Goal: Browse casually: Explore the website without a specific task or goal

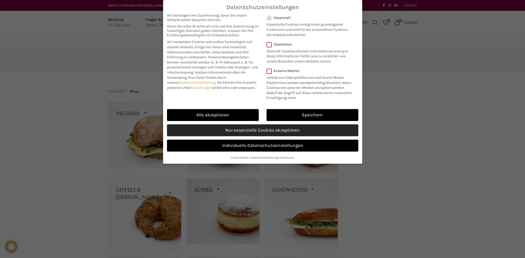
click at [124, 131] on link "Nur essenzielle Cookies akzeptieren" at bounding box center [262, 130] width 191 height 12
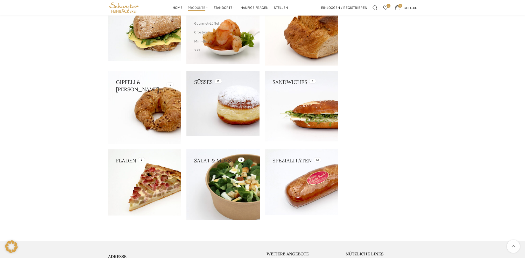
scroll to position [78, 0]
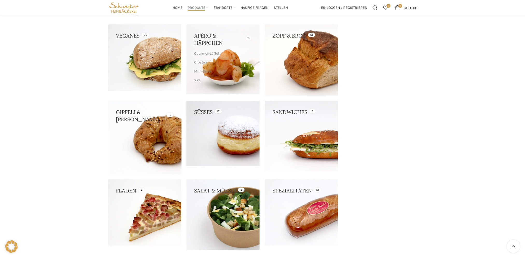
click at [124, 119] on link at bounding box center [144, 137] width 73 height 73
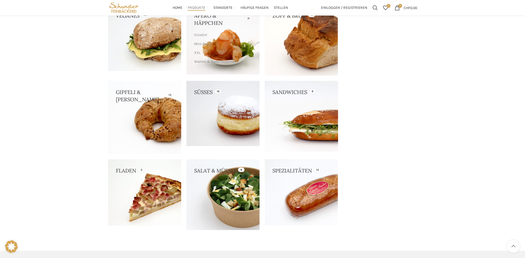
scroll to position [130, 0]
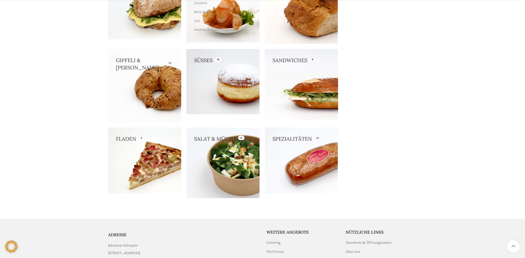
click at [124, 69] on link at bounding box center [301, 84] width 73 height 70
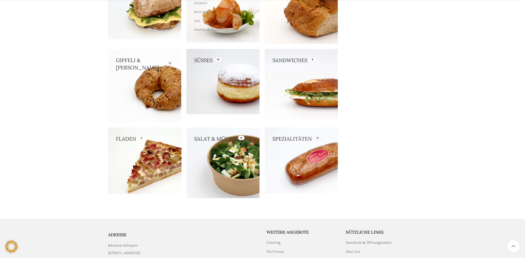
click at [124, 136] on link at bounding box center [144, 160] width 73 height 67
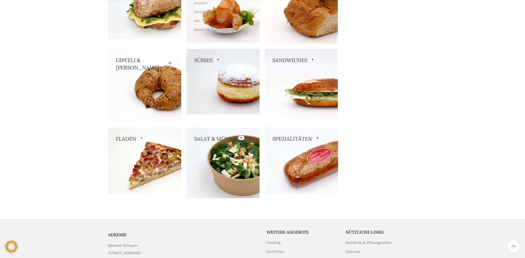
click at [124, 136] on link at bounding box center [301, 160] width 73 height 66
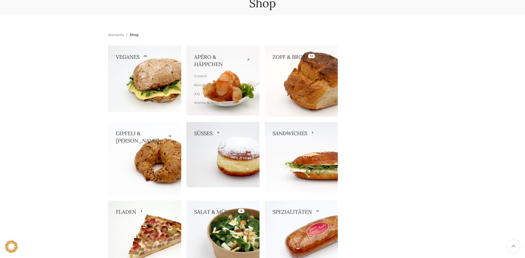
scroll to position [26, 0]
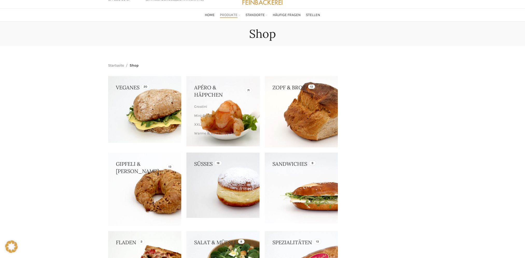
click at [124, 82] on link at bounding box center [222, 111] width 73 height 70
click at [124, 134] on link "Apéro-Platten" at bounding box center [222, 134] width 56 height 9
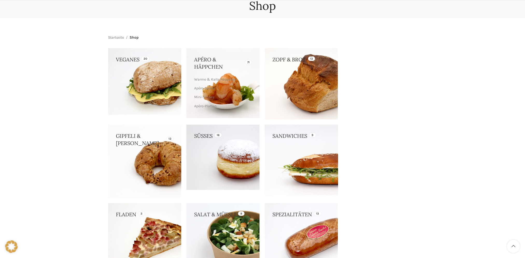
scroll to position [130, 0]
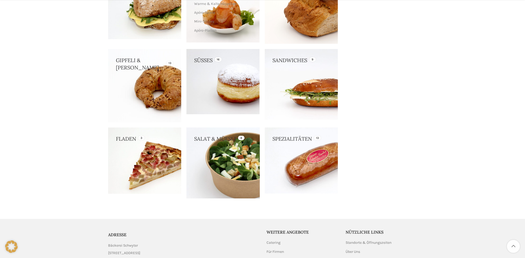
click at [124, 136] on link at bounding box center [222, 162] width 73 height 71
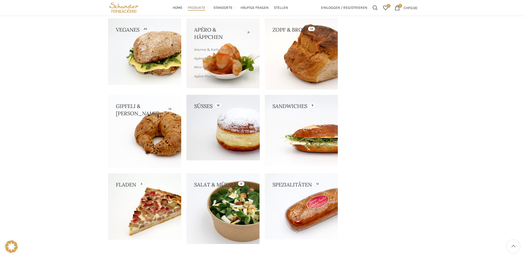
scroll to position [78, 0]
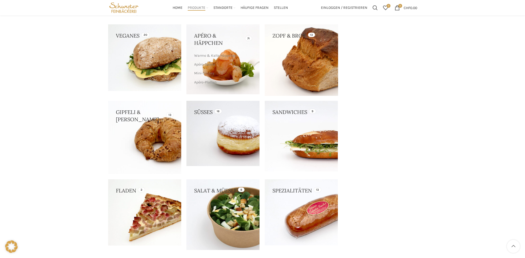
click at [124, 41] on link at bounding box center [301, 59] width 73 height 71
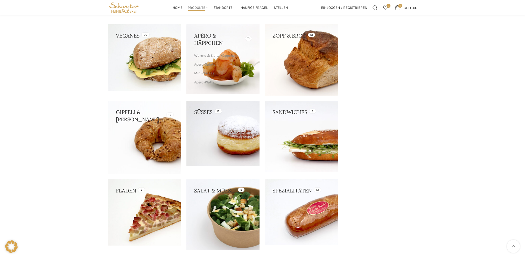
click at [124, 130] on link at bounding box center [301, 136] width 73 height 70
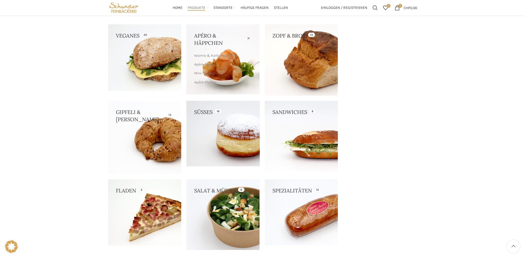
click at [124, 136] on link at bounding box center [222, 133] width 73 height 65
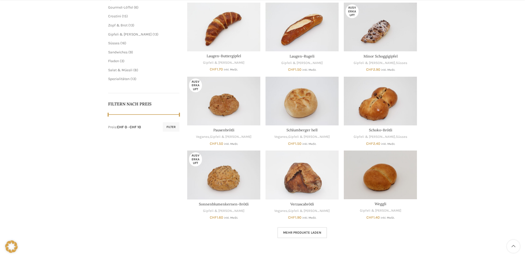
scroll to position [233, 0]
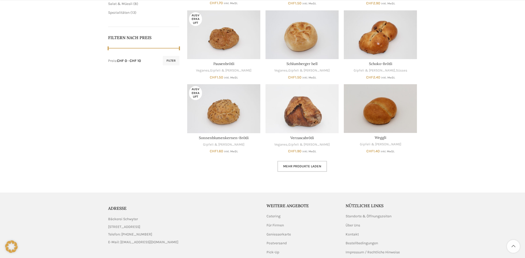
click at [324, 170] on link "Mehr Produkte laden" at bounding box center [301, 166] width 49 height 11
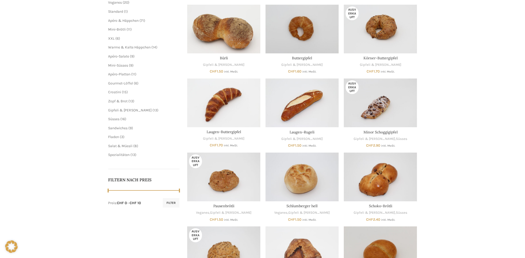
scroll to position [26, 0]
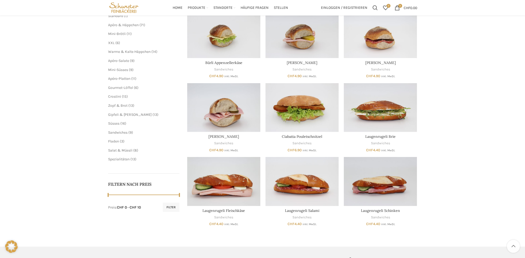
scroll to position [78, 0]
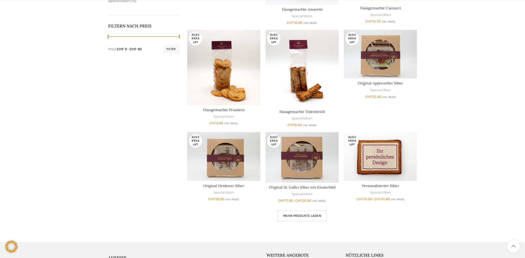
scroll to position [285, 0]
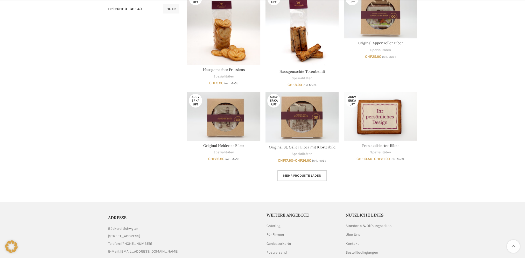
click at [297, 175] on span "Mehr Produkte laden" at bounding box center [302, 176] width 38 height 4
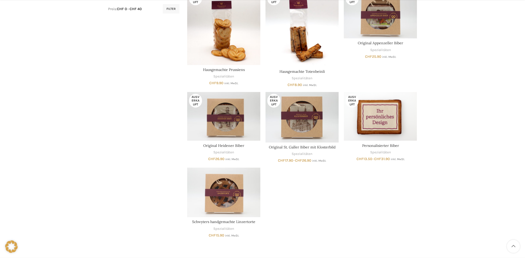
scroll to position [382, 0]
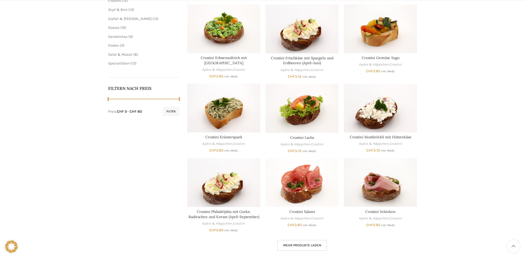
scroll to position [207, 0]
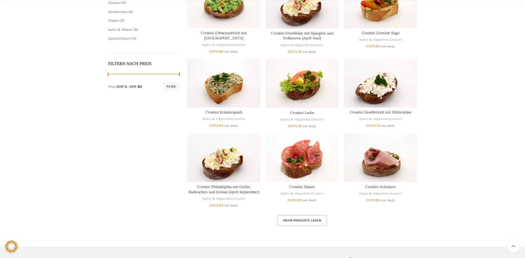
click at [315, 222] on span "Mehr Produkte laden" at bounding box center [302, 220] width 38 height 4
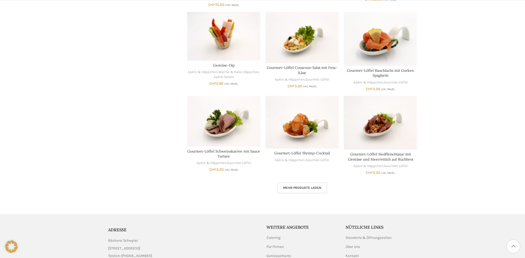
scroll to position [596, 0]
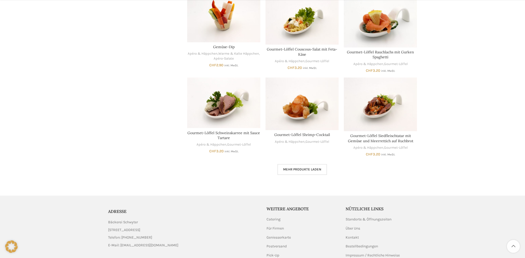
click at [298, 172] on link "Mehr Produkte laden" at bounding box center [301, 169] width 49 height 11
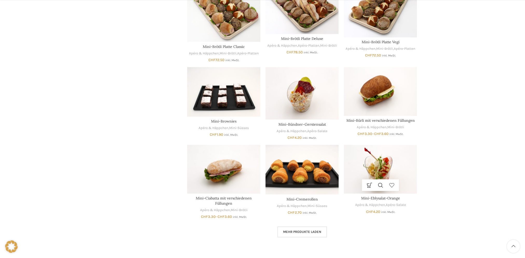
scroll to position [881, 0]
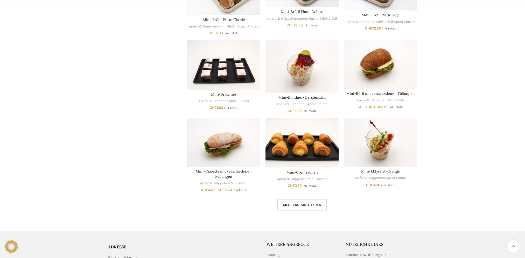
click at [298, 207] on span "Mehr Produkte laden" at bounding box center [302, 205] width 38 height 4
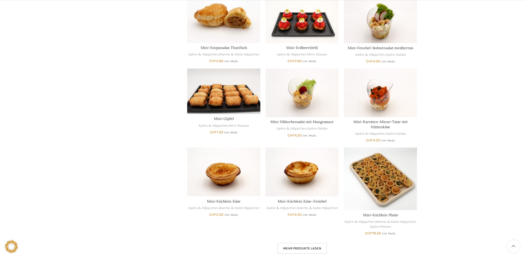
scroll to position [1166, 0]
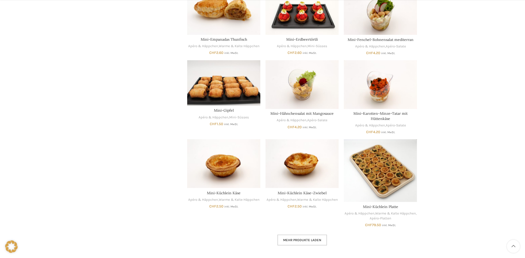
click at [288, 241] on span "Mehr Produkte laden" at bounding box center [302, 240] width 38 height 4
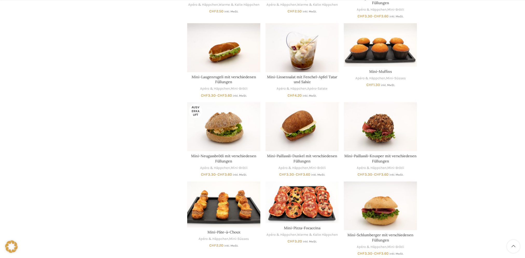
scroll to position [1477, 0]
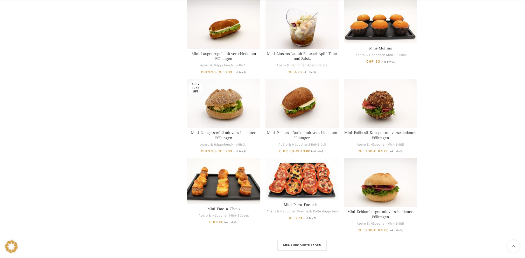
click at [288, 242] on link "Mehr Produkte laden" at bounding box center [301, 245] width 49 height 11
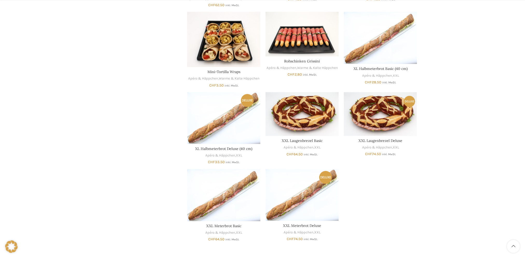
scroll to position [1814, 0]
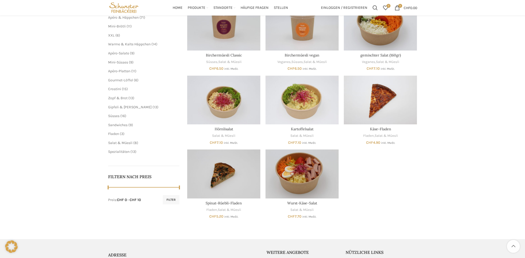
scroll to position [52, 0]
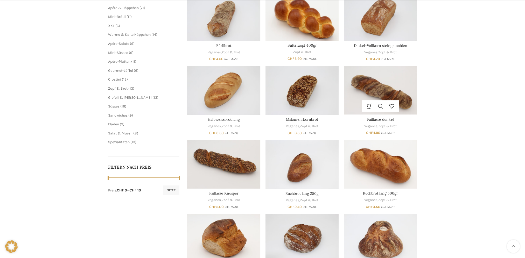
scroll to position [233, 0]
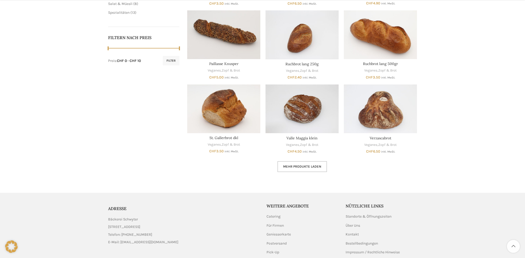
click at [326, 161] on link "Mehr Produkte laden" at bounding box center [301, 166] width 49 height 11
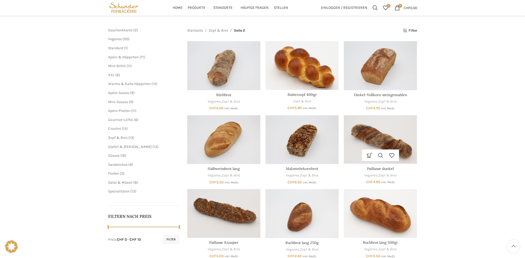
scroll to position [52, 0]
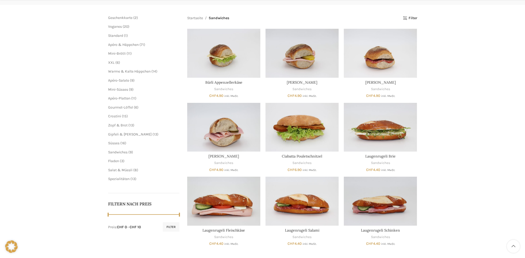
scroll to position [69, 0]
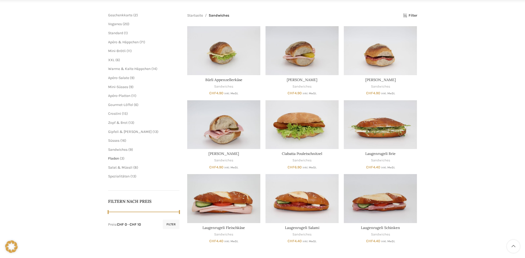
click at [116, 158] on span "Fladen" at bounding box center [113, 158] width 11 height 4
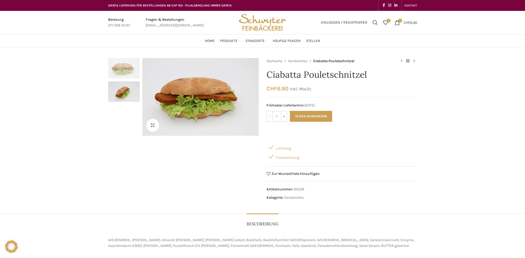
click at [126, 83] on img "2 / 2" at bounding box center [124, 91] width 32 height 21
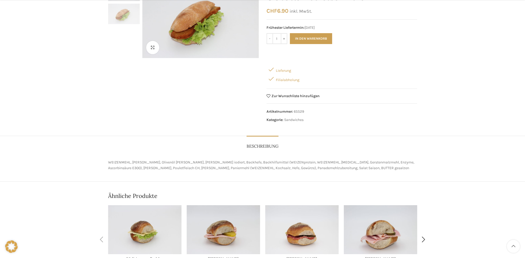
scroll to position [104, 0]
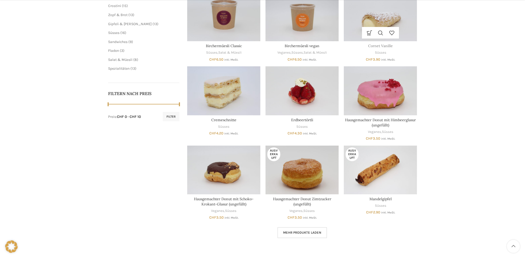
scroll to position [233, 0]
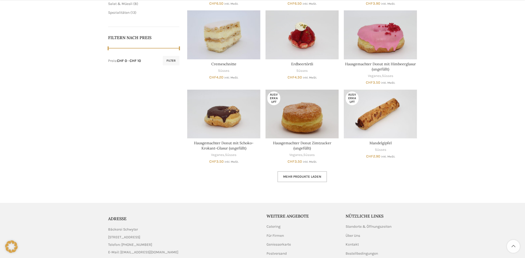
click at [303, 172] on link "Mehr Produkte laden" at bounding box center [301, 176] width 49 height 11
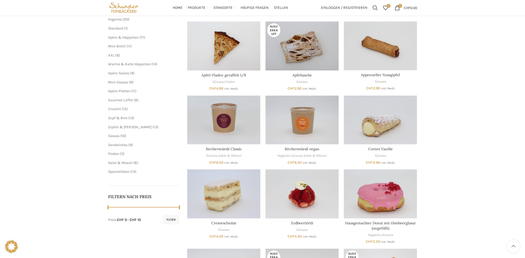
scroll to position [52, 0]
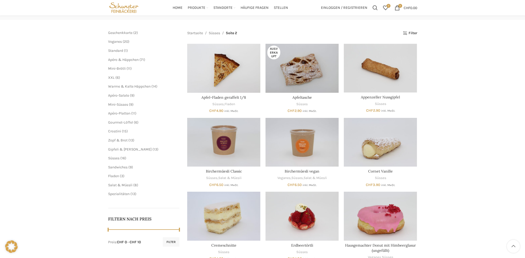
click at [120, 134] on li "Crostini 15 15 Produkte" at bounding box center [144, 131] width 72 height 5
click at [121, 132] on span "15 15 Produkte" at bounding box center [124, 131] width 7 height 4
click at [118, 132] on span "Crostini" at bounding box center [114, 131] width 13 height 4
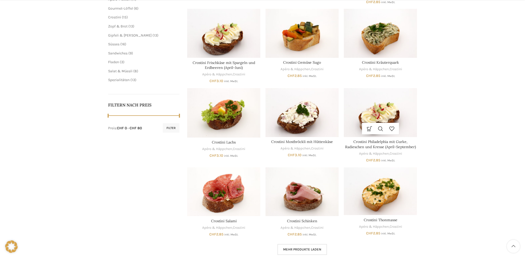
scroll to position [181, 0]
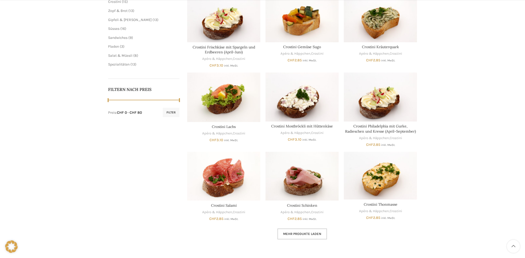
click at [305, 229] on link "Mehr Produkte laden" at bounding box center [301, 234] width 49 height 11
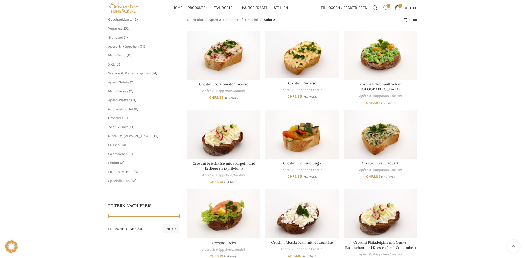
scroll to position [26, 0]
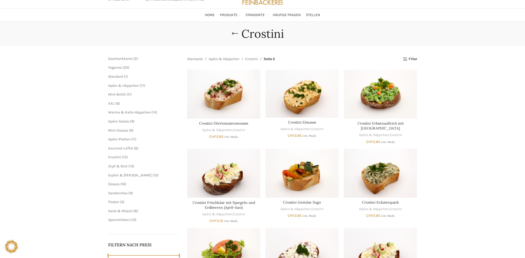
click at [126, 95] on span "11 11 Produkte" at bounding box center [129, 94] width 6 height 4
click at [116, 94] on span "Mini-Brötli" at bounding box center [117, 94] width 18 height 4
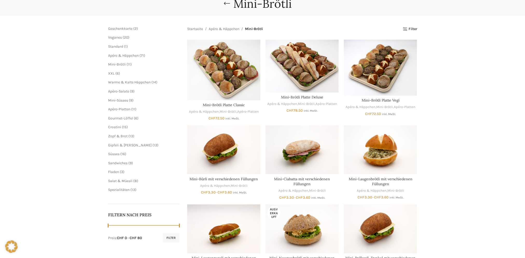
scroll to position [26, 0]
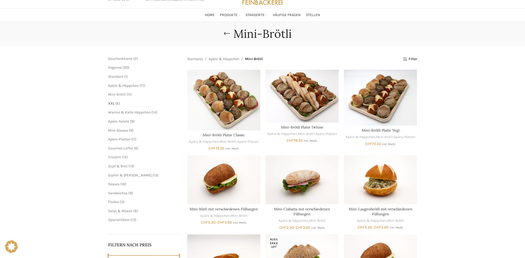
click at [112, 103] on span "XXL" at bounding box center [111, 103] width 6 height 4
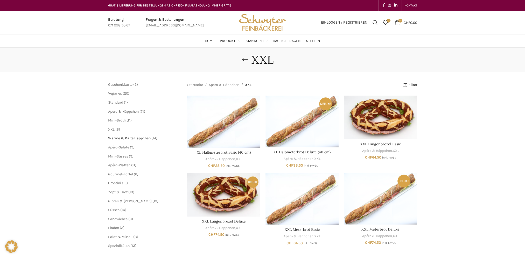
click at [144, 136] on span "Warme & Kalte Häppchen" at bounding box center [129, 138] width 42 height 4
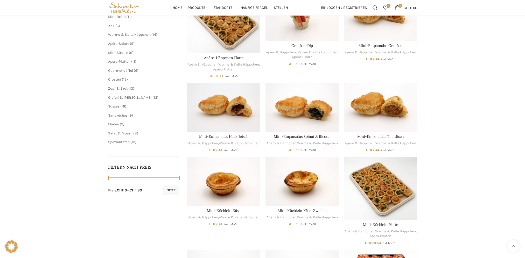
scroll to position [26, 0]
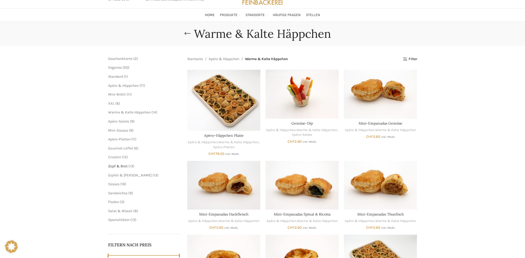
click at [116, 166] on span "Zopf & Brot" at bounding box center [117, 166] width 19 height 4
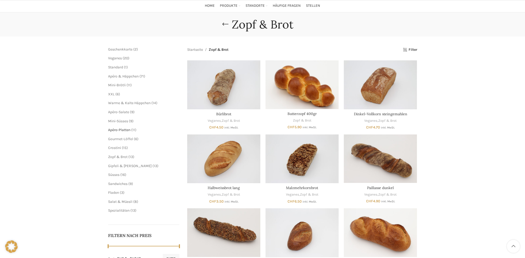
scroll to position [78, 0]
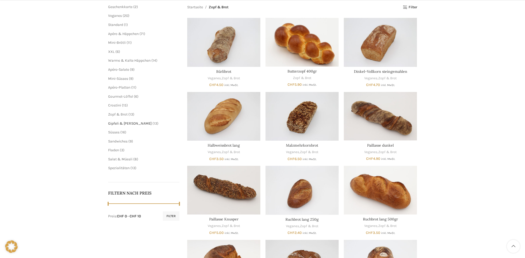
click at [115, 124] on span "Gipfeli & [PERSON_NAME]" at bounding box center [130, 123] width 44 height 4
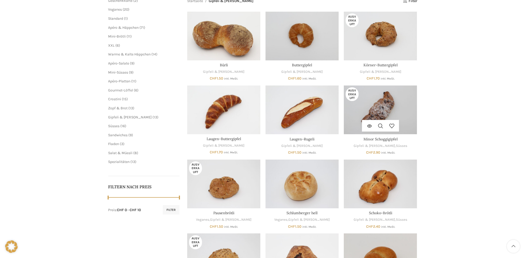
scroll to position [104, 0]
